Goal: Find specific page/section: Find specific page/section

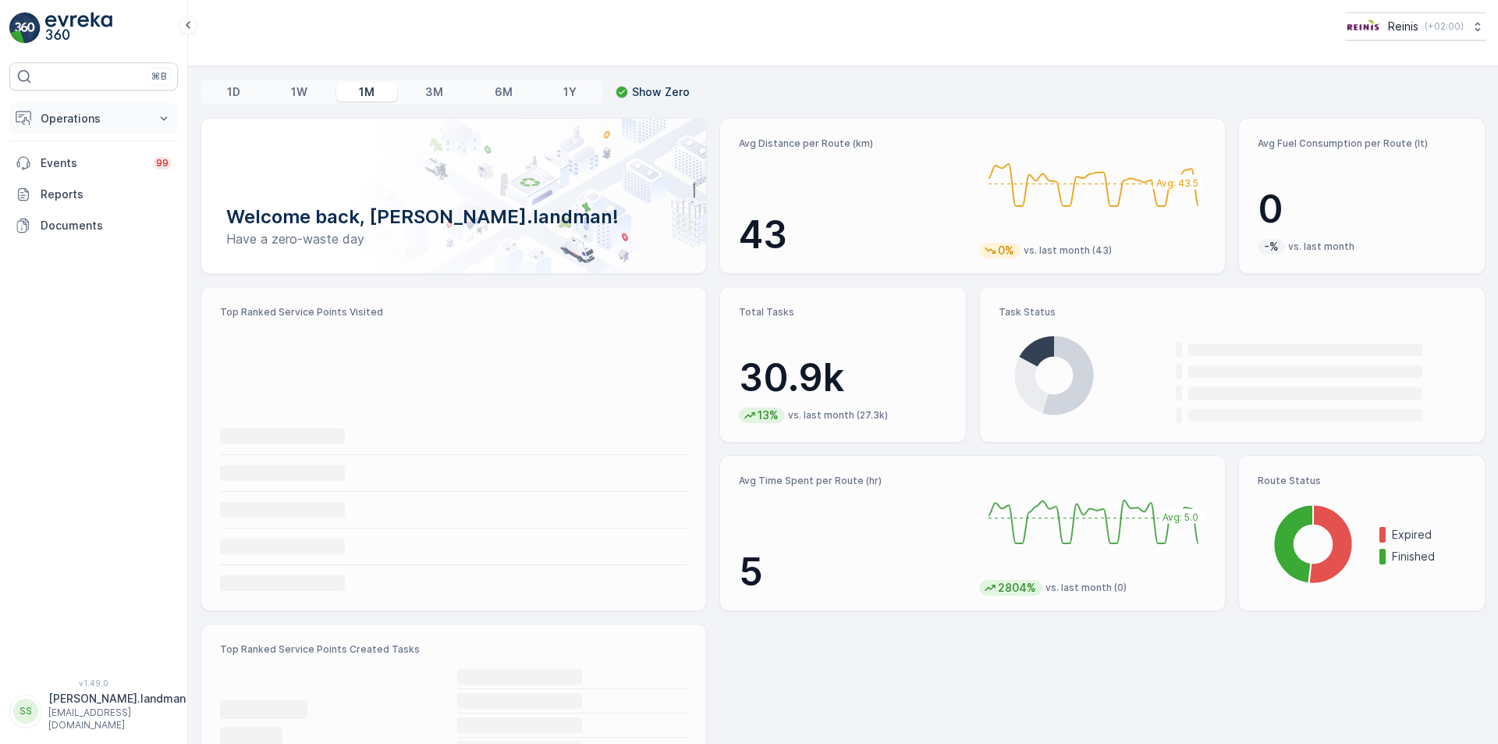
click at [76, 122] on p "Operations" at bounding box center [94, 119] width 106 height 16
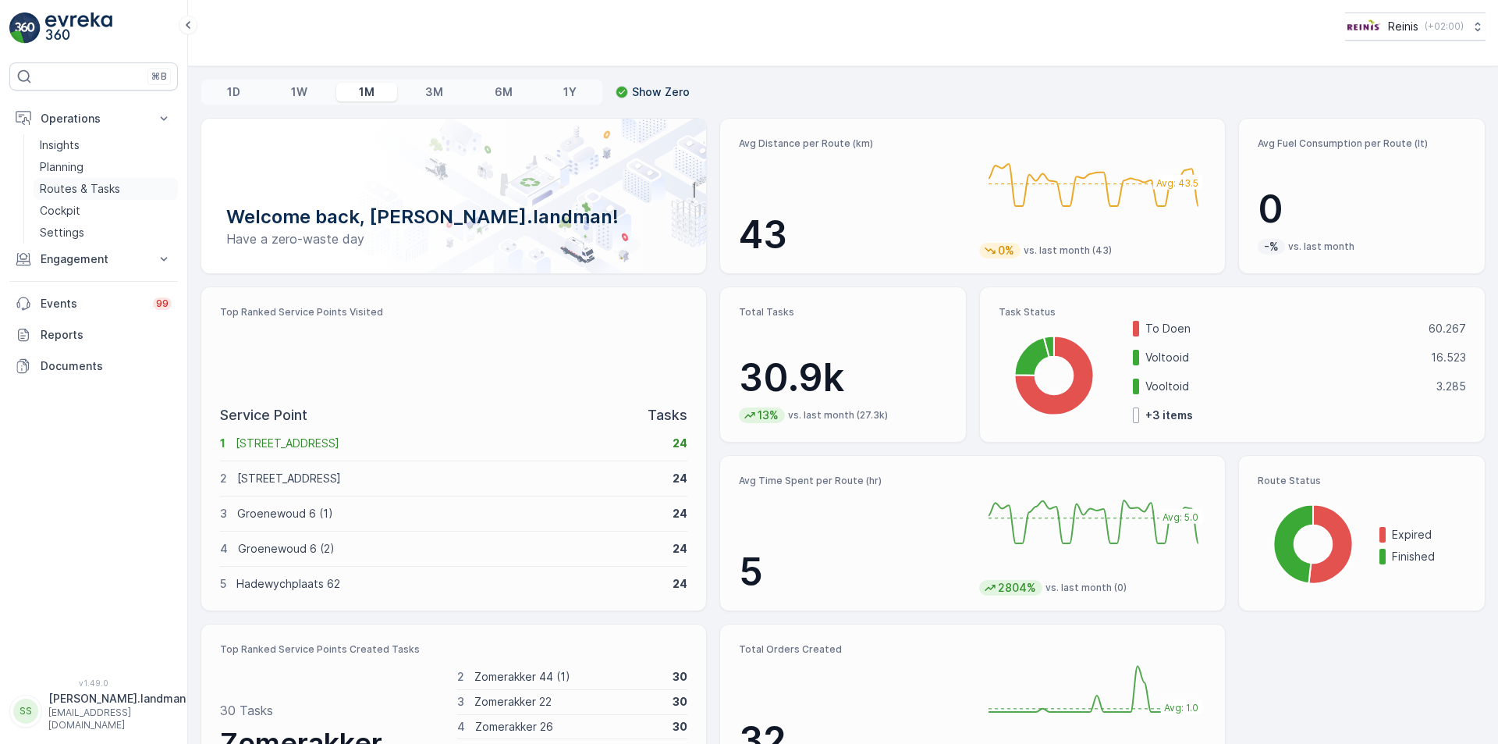
click at [83, 184] on p "Routes & Tasks" at bounding box center [80, 189] width 80 height 16
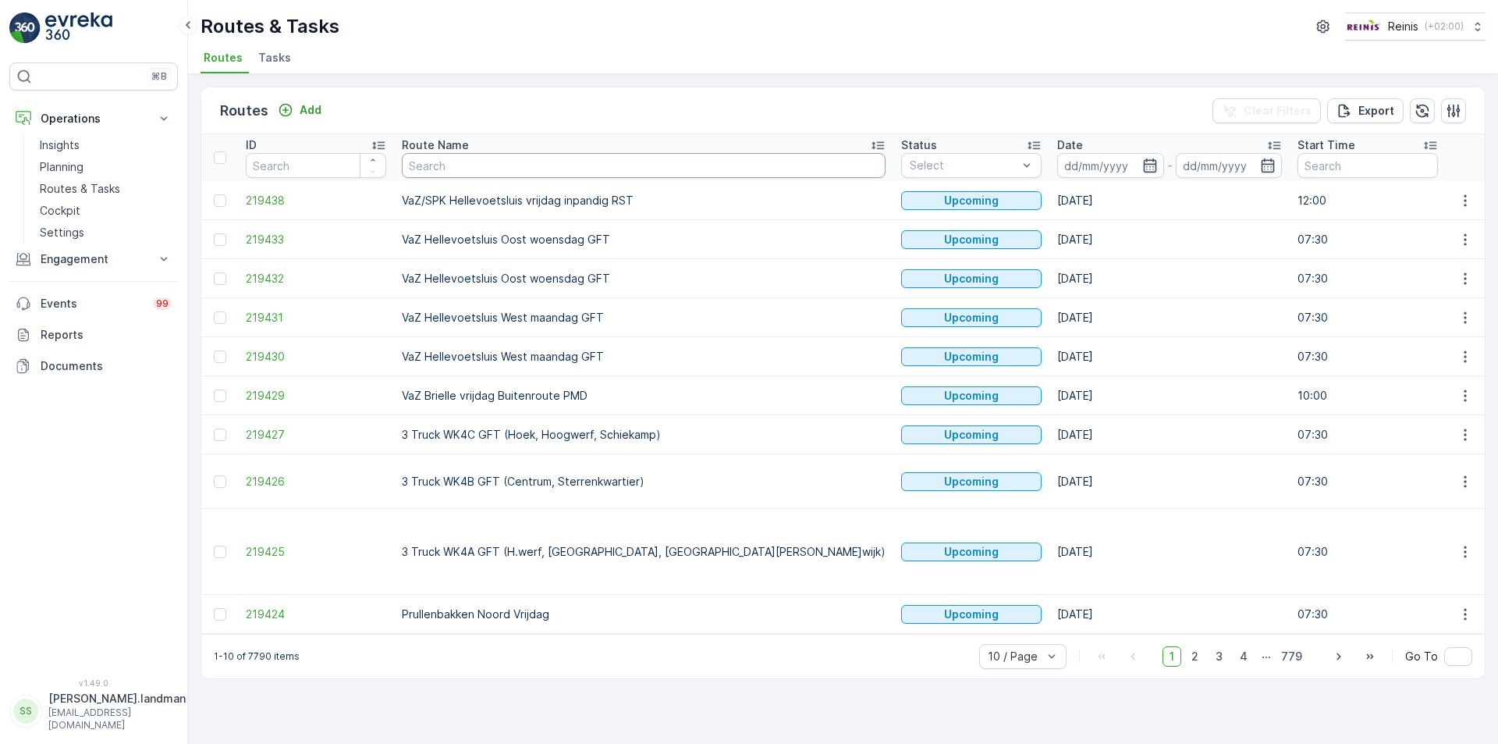
click at [469, 165] on input "text" at bounding box center [644, 165] width 484 height 25
type input "van hogendorpstraat"
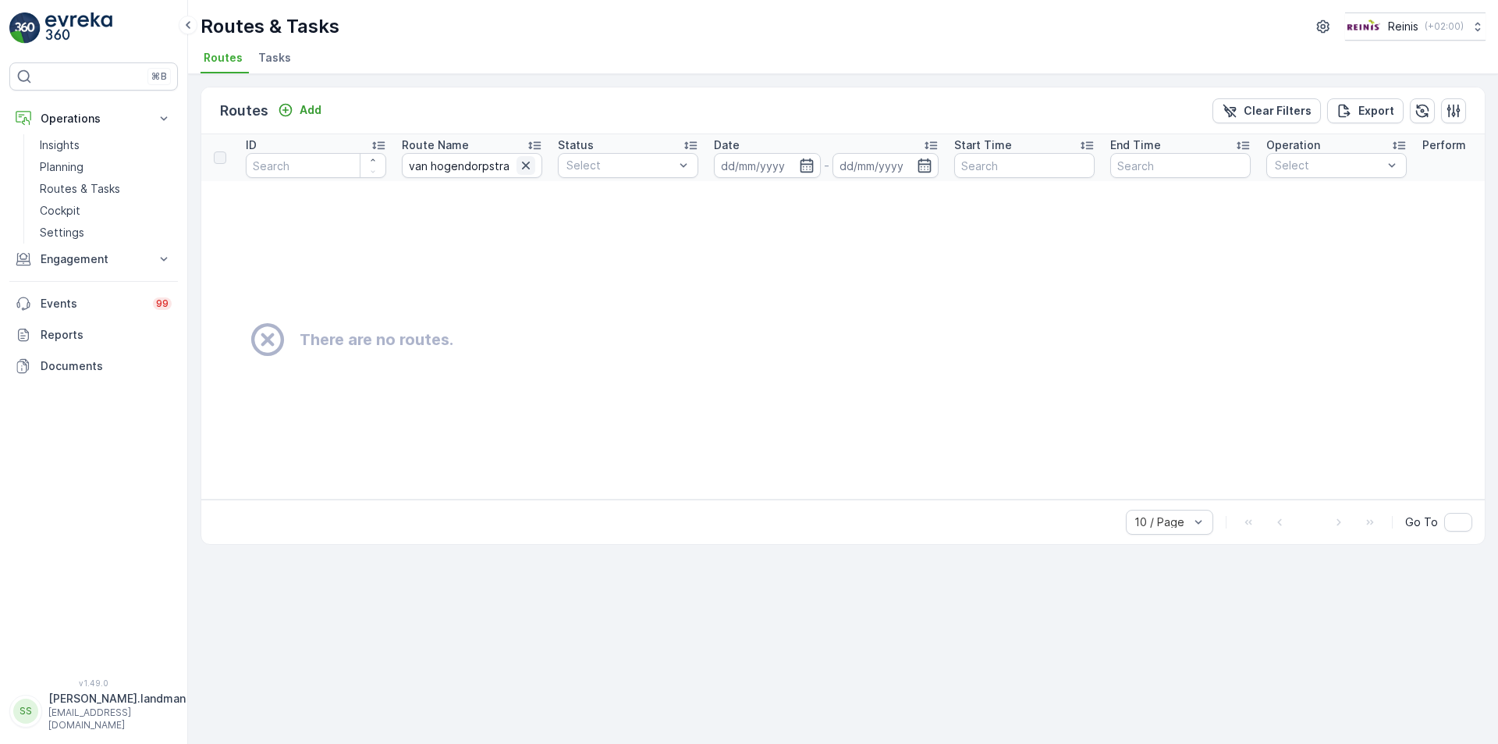
click at [525, 165] on icon "button" at bounding box center [526, 166] width 8 height 8
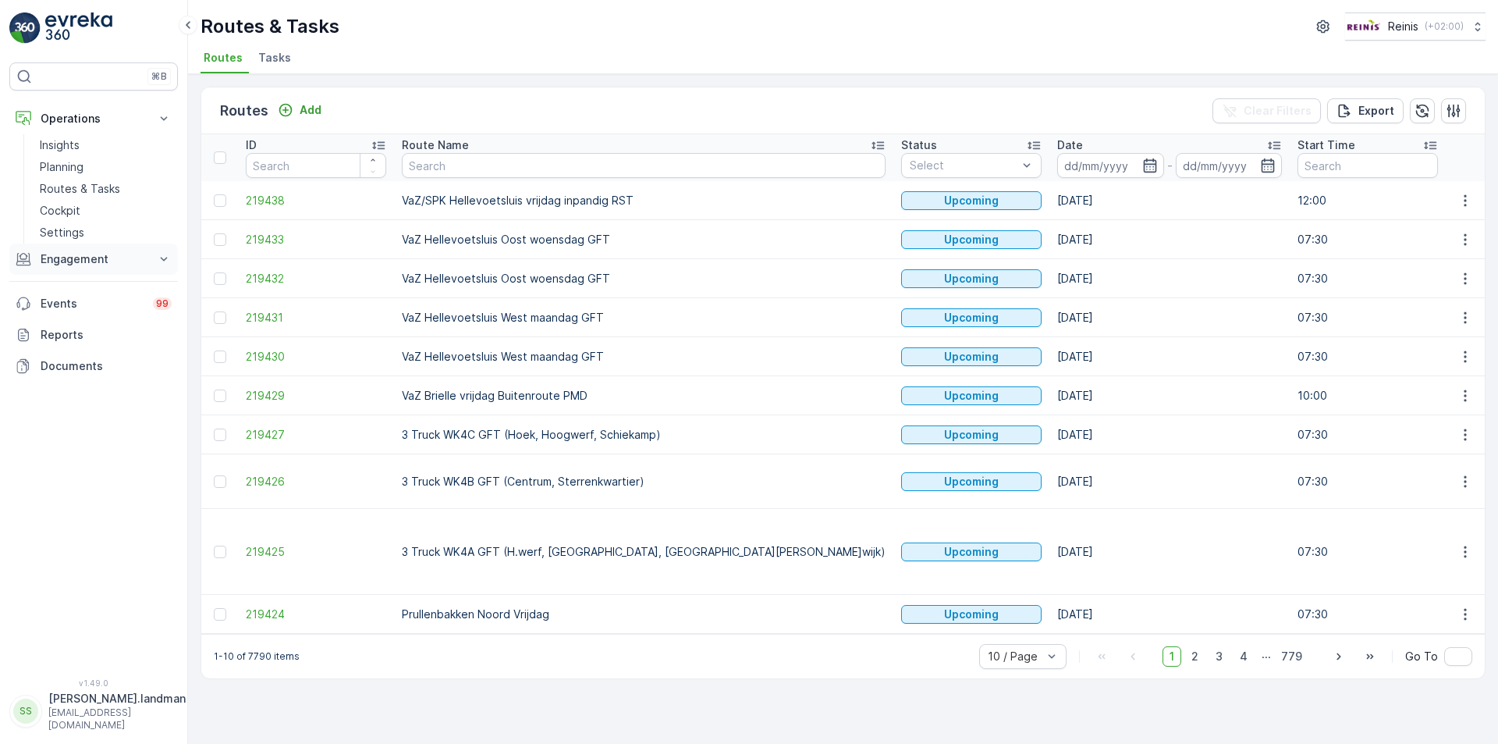
click at [164, 261] on icon at bounding box center [164, 259] width 16 height 16
